Goal: Check status: Check status

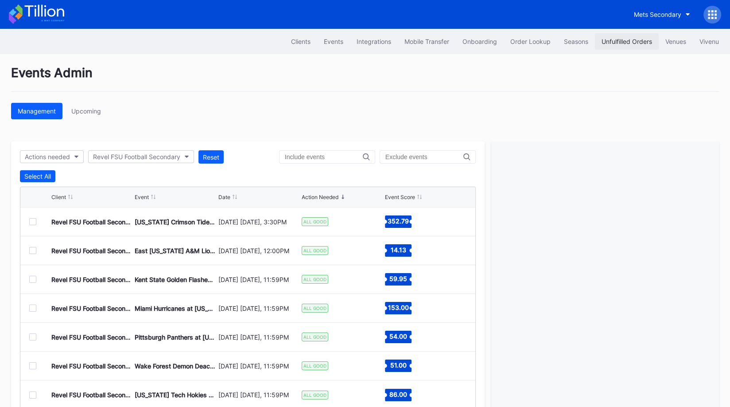
click at [619, 41] on div "Unfulfilled Orders" at bounding box center [627, 42] width 51 height 8
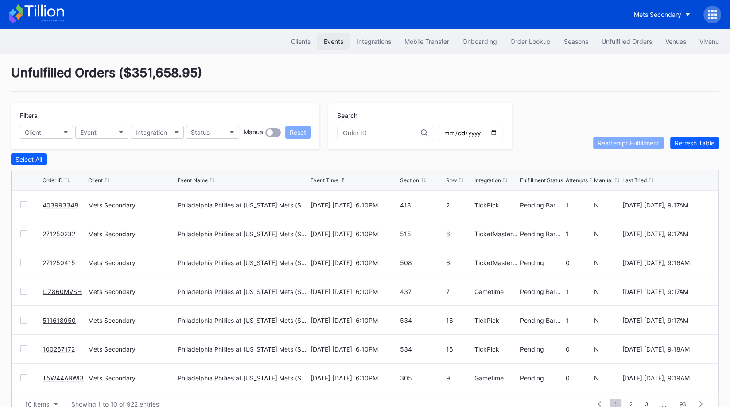
click at [328, 39] on div "Events" at bounding box center [333, 42] width 19 height 8
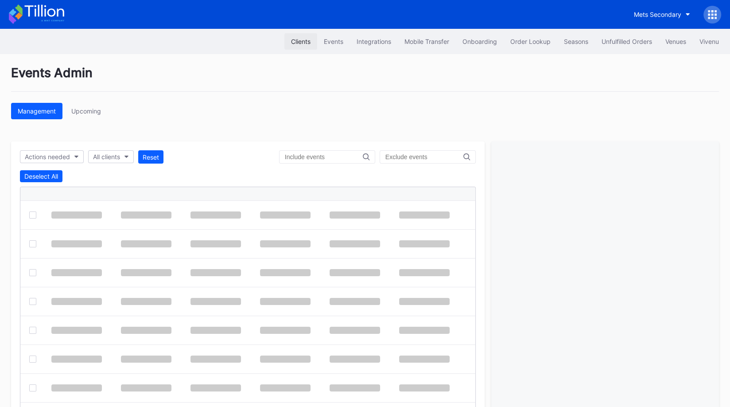
click at [297, 39] on div "Clients" at bounding box center [300, 42] width 19 height 8
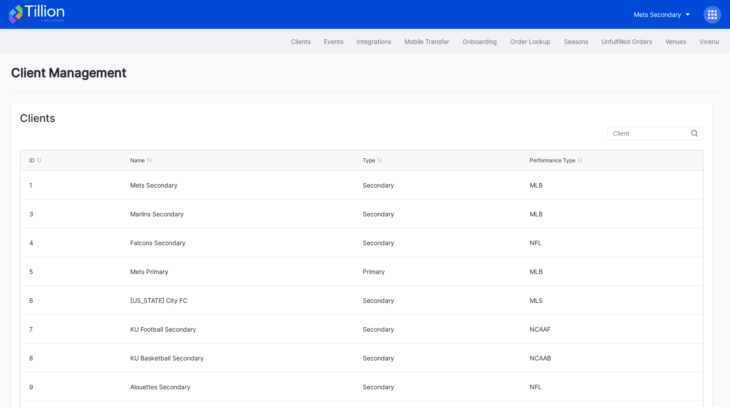
click at [642, 133] on input "text" at bounding box center [652, 133] width 78 height 7
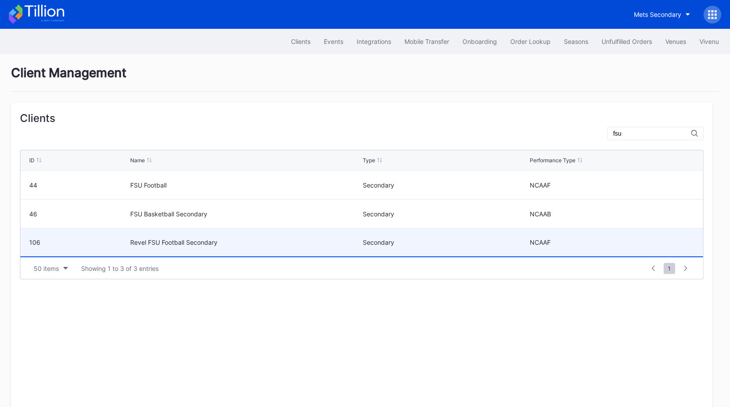
type input "fsu"
click at [191, 243] on div "Revel FSU Football Secondary" at bounding box center [245, 242] width 230 height 8
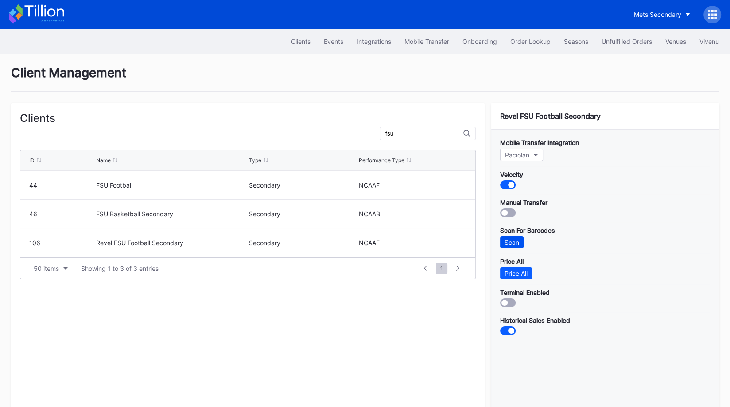
click at [507, 238] on div "Scan" at bounding box center [512, 242] width 15 height 8
click at [421, 78] on div "Client Management" at bounding box center [365, 78] width 708 height 27
click at [525, 39] on div "Order Lookup" at bounding box center [530, 42] width 40 height 8
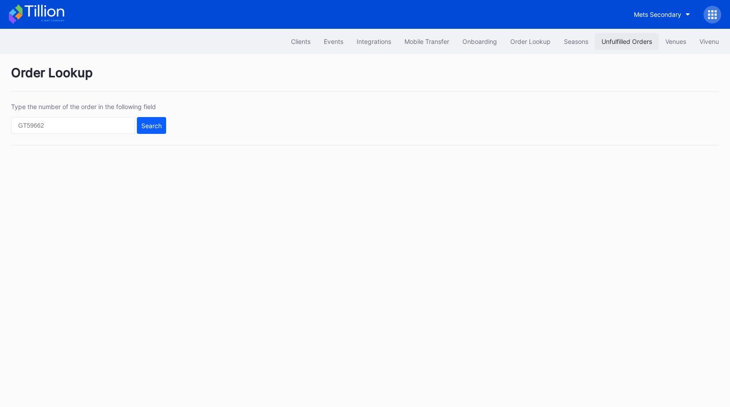
click at [635, 37] on button "Unfulfilled Orders" at bounding box center [627, 41] width 64 height 16
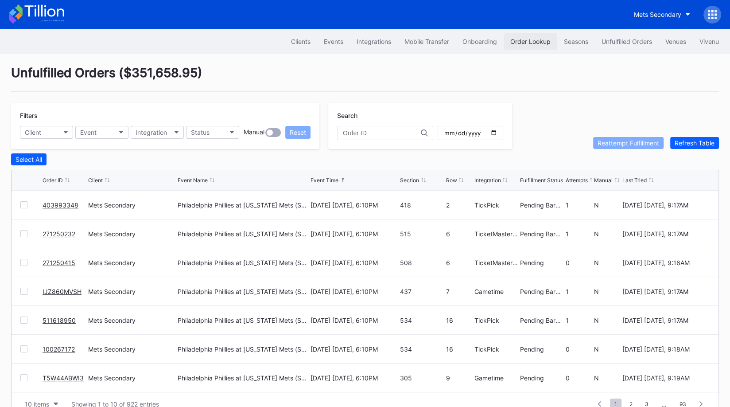
click at [529, 34] on button "Order Lookup" at bounding box center [531, 41] width 54 height 16
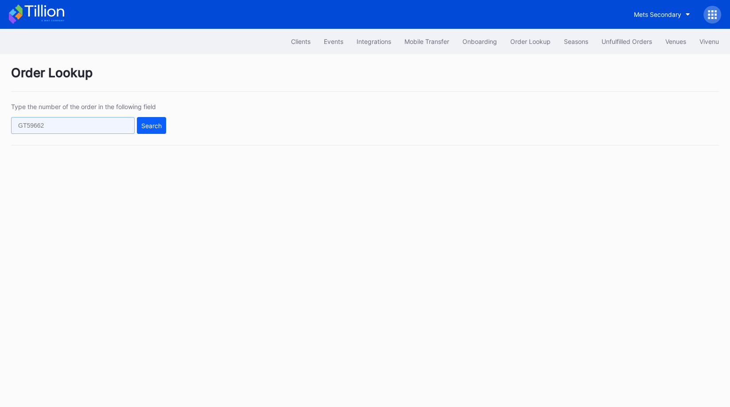
click at [76, 123] on input "text" at bounding box center [73, 125] width 124 height 17
paste input "617635822"
type input "617635822"
click at [161, 121] on button "Search" at bounding box center [151, 125] width 29 height 17
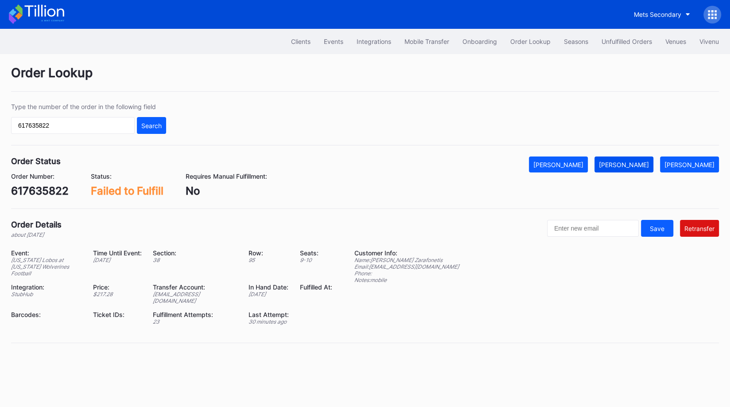
click at [640, 166] on div "Mark Fulfilled" at bounding box center [624, 165] width 50 height 8
click at [701, 161] on div "Mark Pending" at bounding box center [690, 165] width 50 height 8
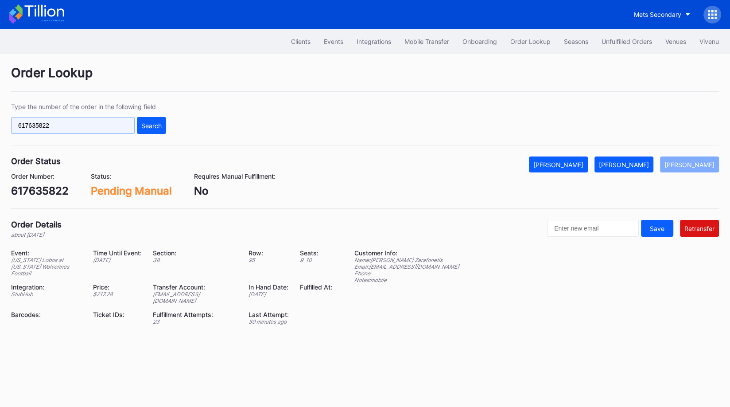
click at [76, 131] on input "617635822" at bounding box center [73, 125] width 124 height 17
click at [78, 129] on input "617635822" at bounding box center [73, 125] width 124 height 17
click at [645, 162] on div "Mark Fulfilled" at bounding box center [624, 165] width 50 height 8
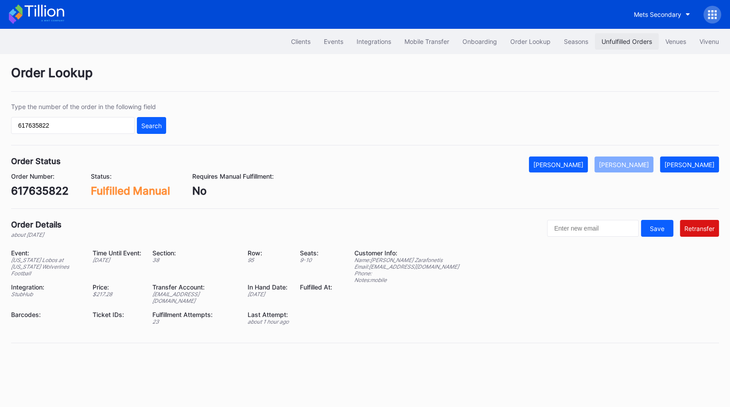
click at [622, 35] on button "Unfulfilled Orders" at bounding box center [627, 41] width 64 height 16
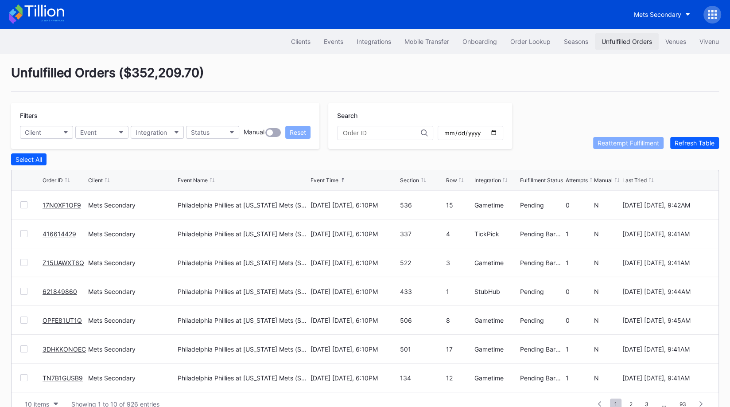
click at [616, 38] on div "Unfulfilled Orders" at bounding box center [627, 42] width 51 height 8
click at [49, 134] on button "Client" at bounding box center [46, 132] width 53 height 13
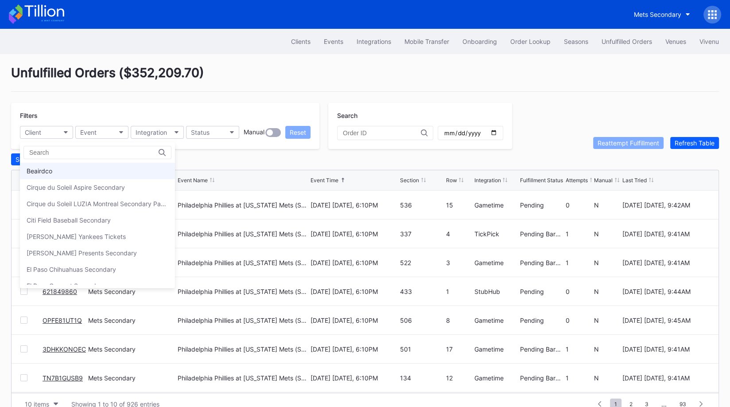
click at [58, 168] on div "Beairdco" at bounding box center [97, 171] width 155 height 16
